Goal: Transaction & Acquisition: Download file/media

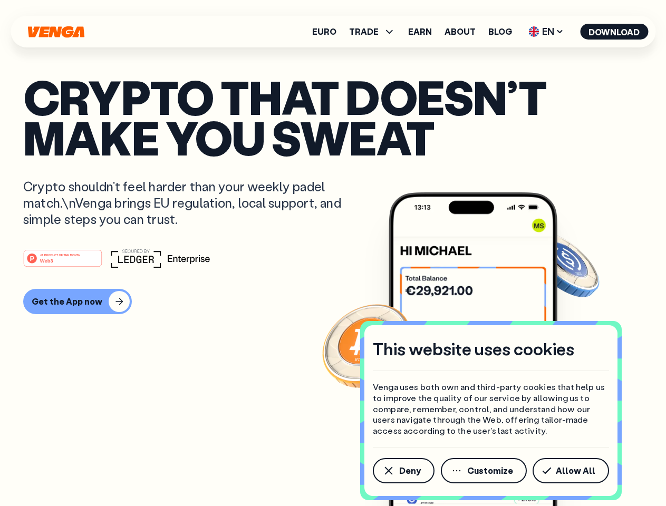
click at [333, 253] on div "#1 PRODUCT OF THE MONTH Web3" at bounding box center [333, 258] width 620 height 19
click at [403, 471] on span "Deny" at bounding box center [410, 471] width 22 height 8
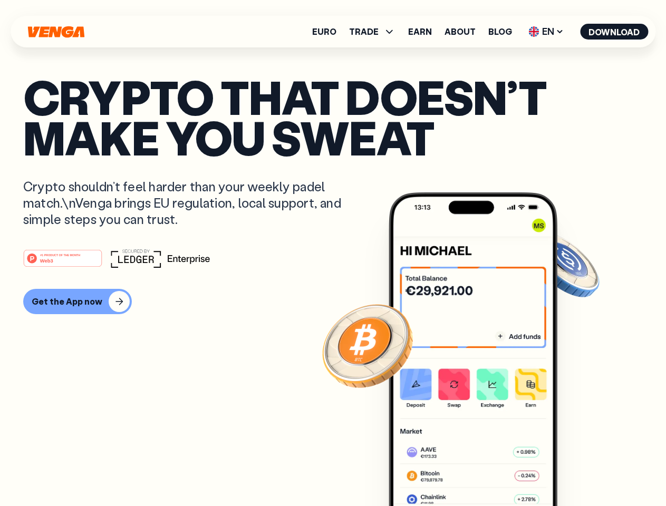
click at [485, 471] on img at bounding box center [473, 368] width 169 height 353
click at [573, 471] on article "Crypto that doesn’t make you sweat Crypto shouldn’t feel harder than your weekl…" at bounding box center [333, 273] width 620 height 395
click at [375, 32] on span "TRADE" at bounding box center [364, 31] width 30 height 8
click at [546, 32] on span "EN" at bounding box center [546, 31] width 43 height 17
click at [614, 32] on button "Download" at bounding box center [614, 32] width 68 height 16
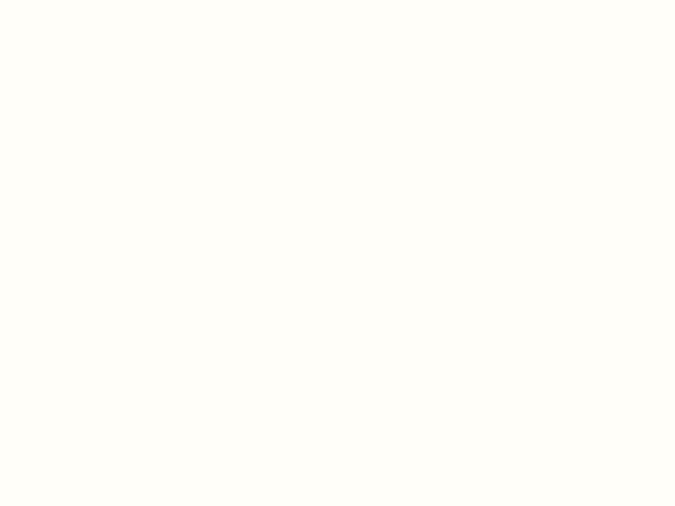
click at [76, 0] on html "This website uses cookies Venga uses both own and third-party cookies that help…" at bounding box center [337, 0] width 675 height 0
click at [64, 0] on html "This website uses cookies Venga uses both own and third-party cookies that help…" at bounding box center [337, 0] width 675 height 0
